Goal: Task Accomplishment & Management: Manage account settings

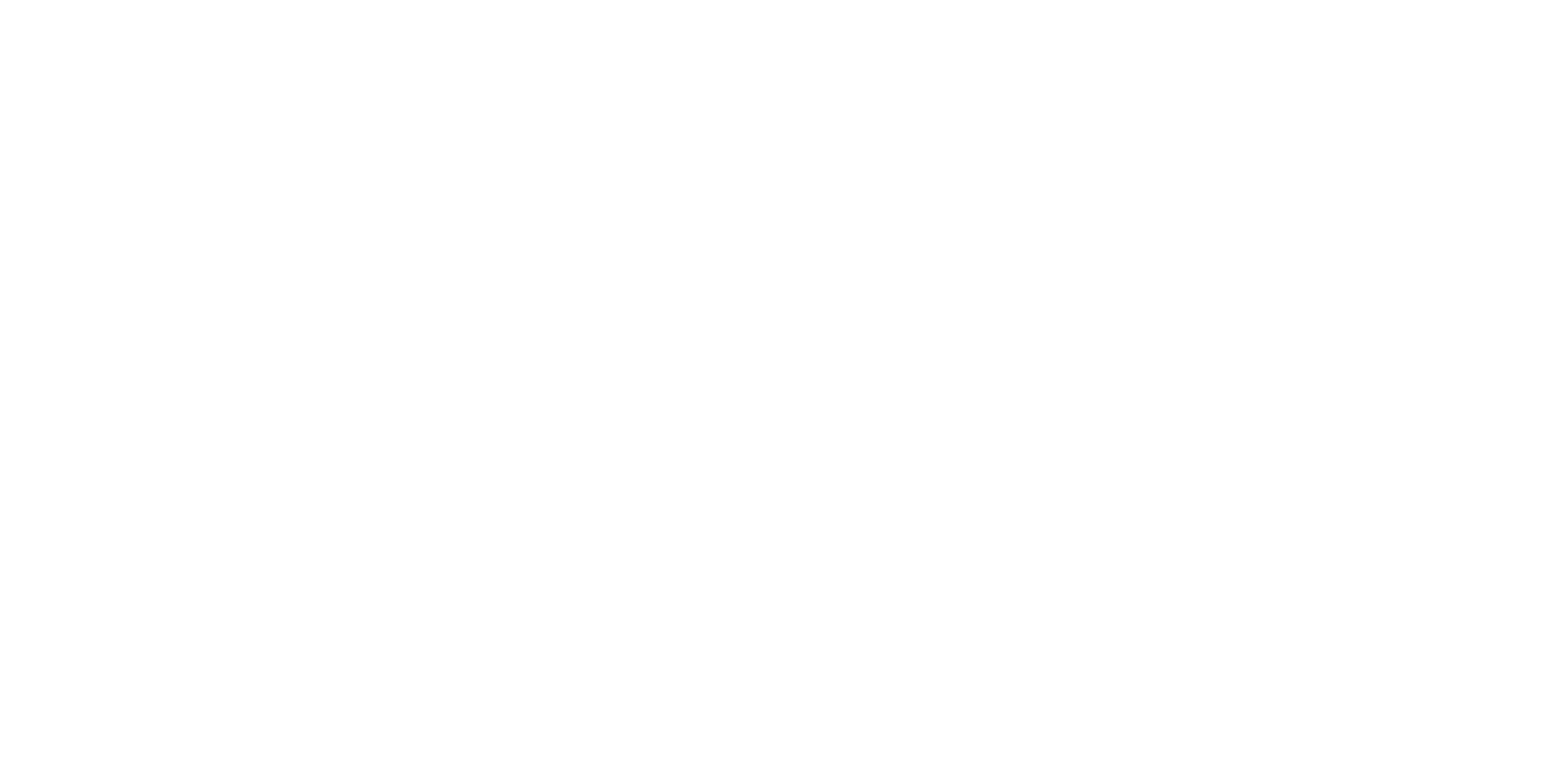
select select "*"
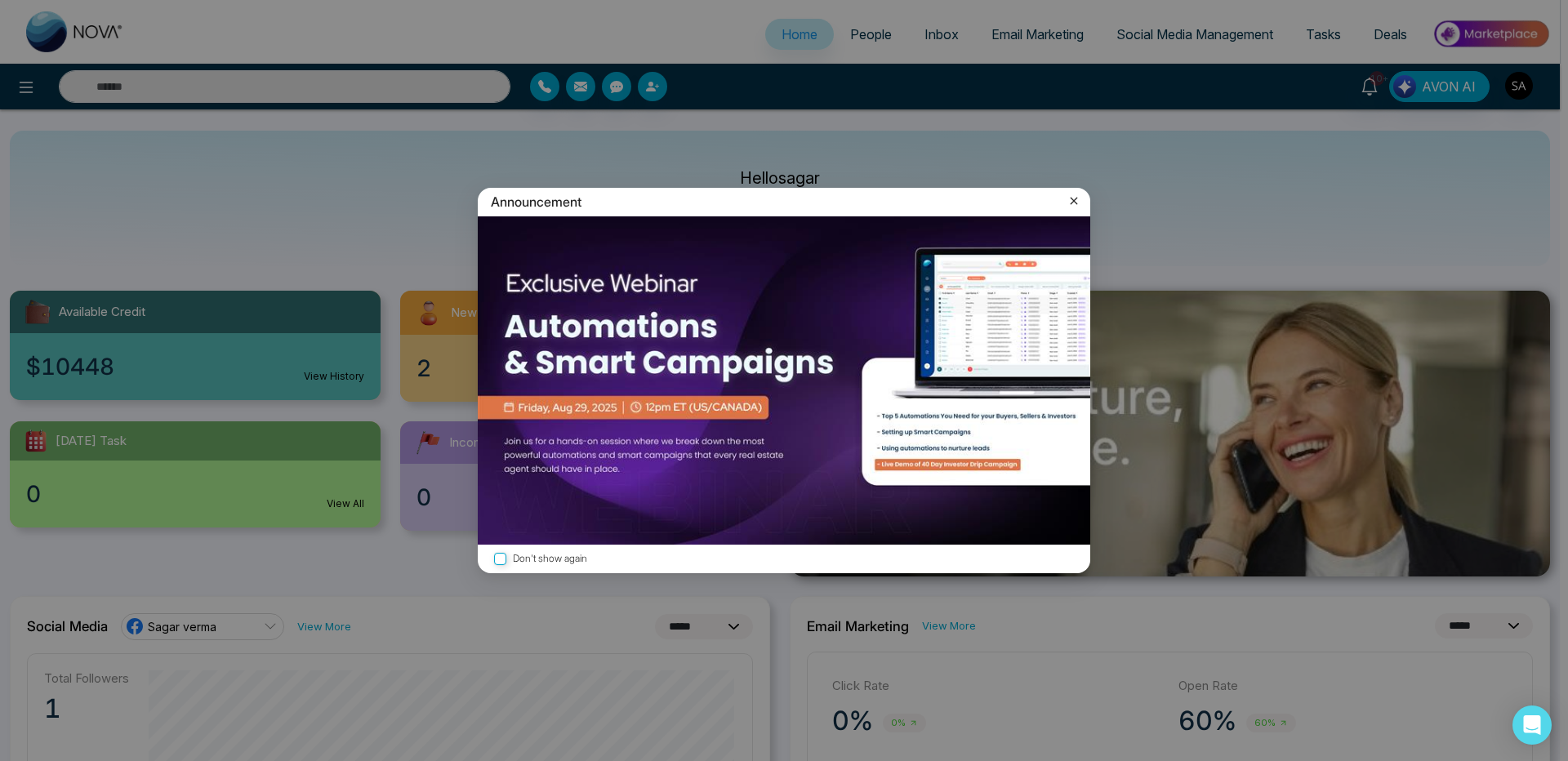
click at [1070, 202] on icon at bounding box center [1074, 201] width 17 height 17
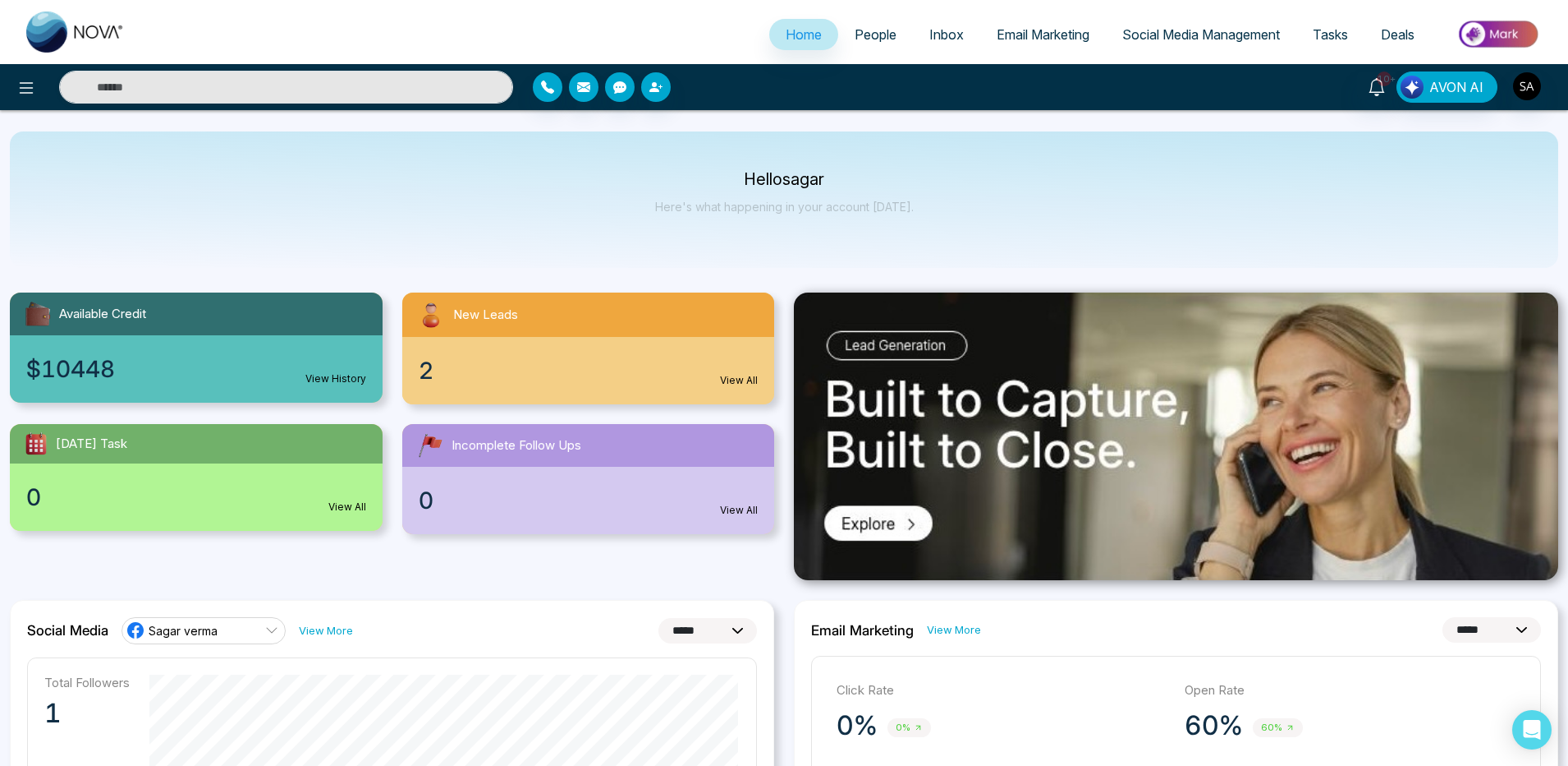
click at [1035, 39] on span "Email Marketing" at bounding box center [1043, 34] width 93 height 17
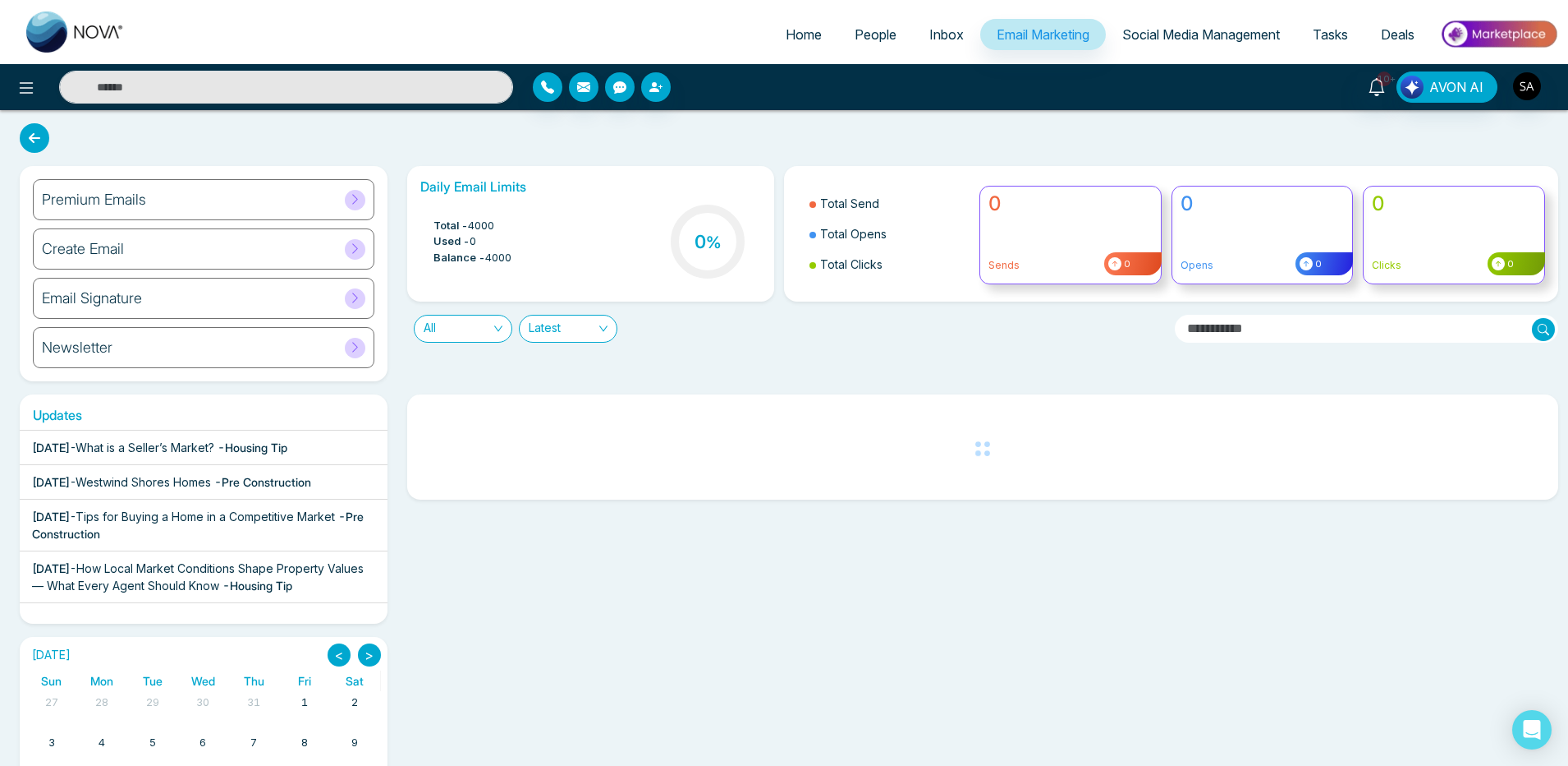
click at [186, 189] on div "Premium Emails" at bounding box center [203, 200] width 342 height 41
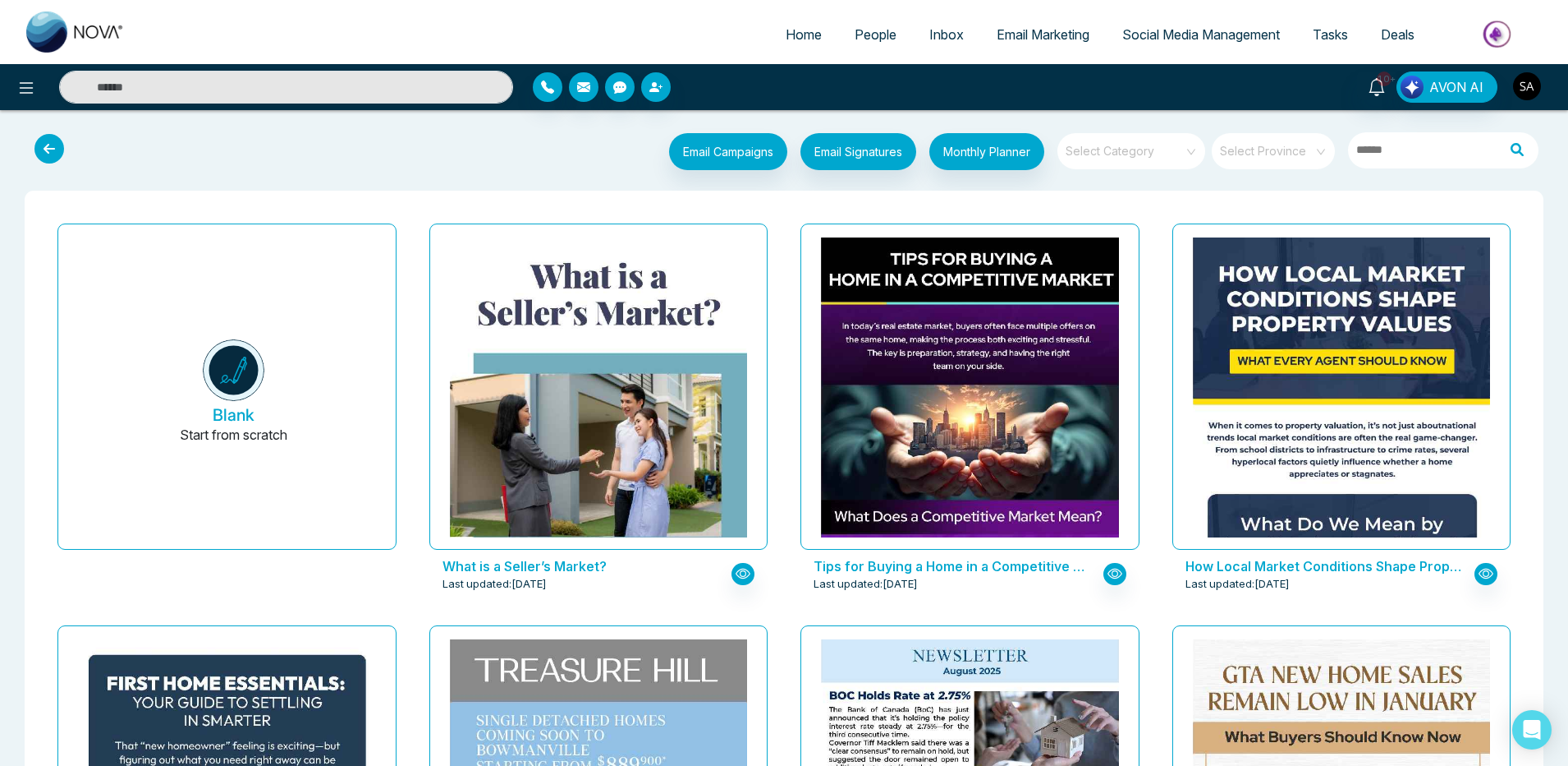
click at [1524, 96] on img "button" at bounding box center [1528, 86] width 28 height 28
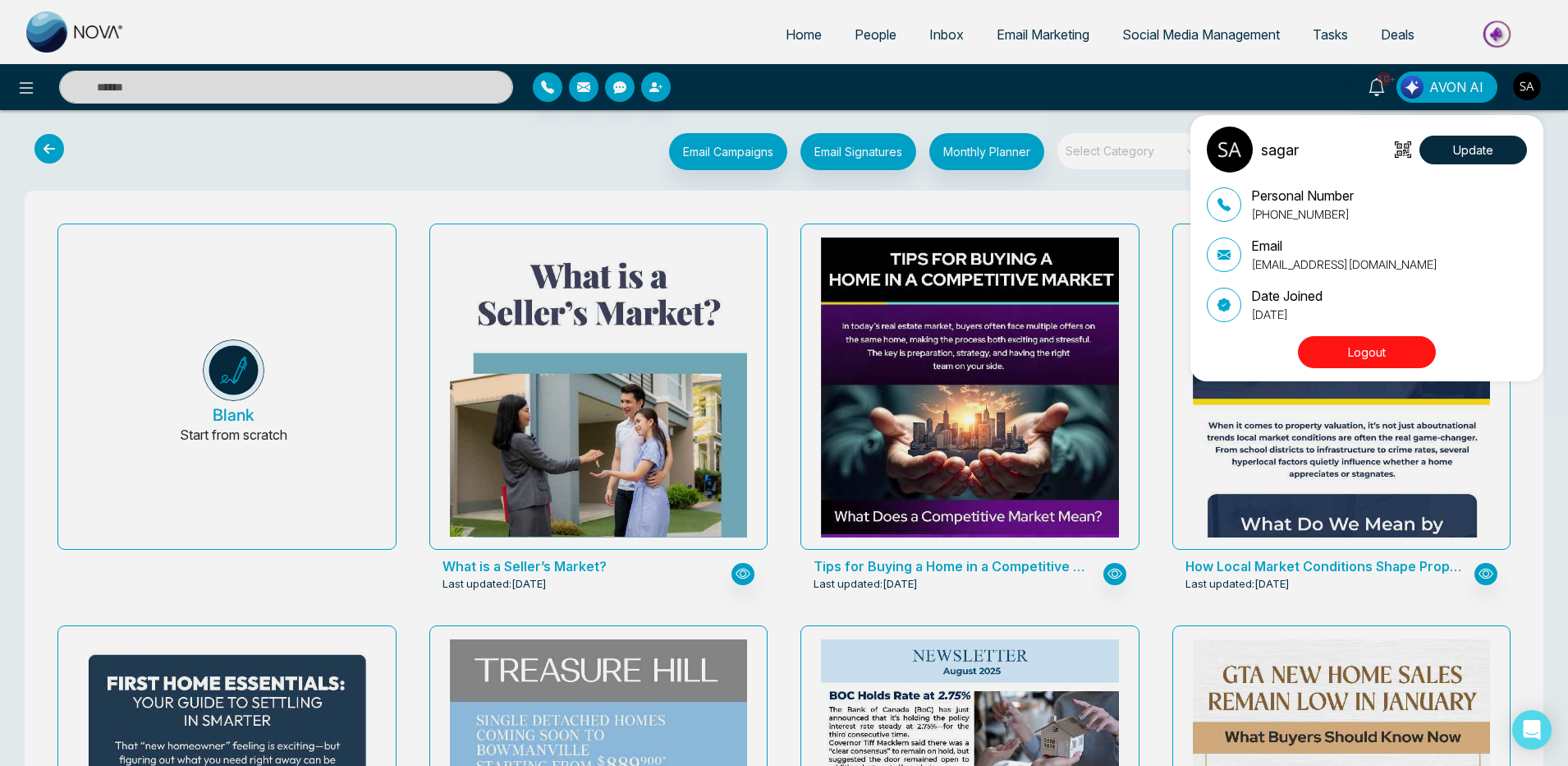
click at [1351, 352] on button "Logout" at bounding box center [1367, 351] width 138 height 32
